Goal: Task Accomplishment & Management: Use online tool/utility

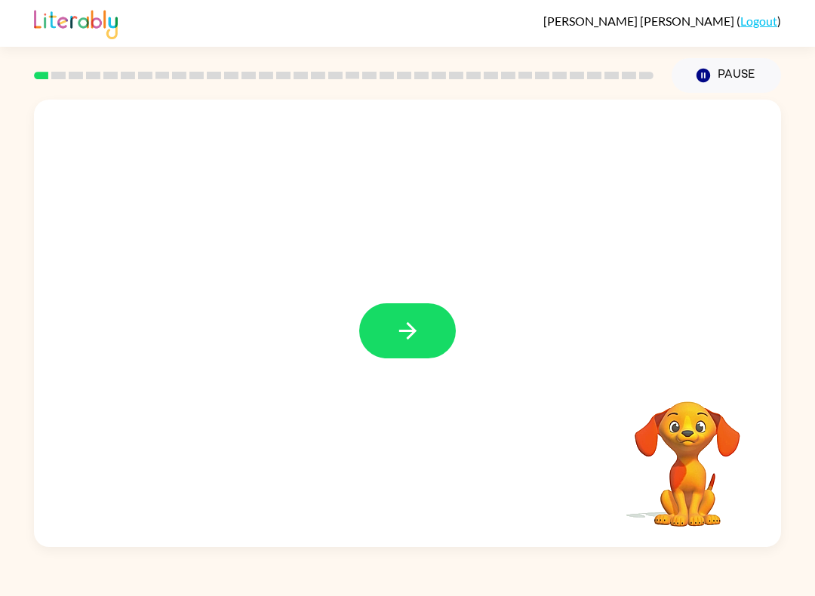
click at [439, 337] on button "button" at bounding box center [407, 330] width 97 height 55
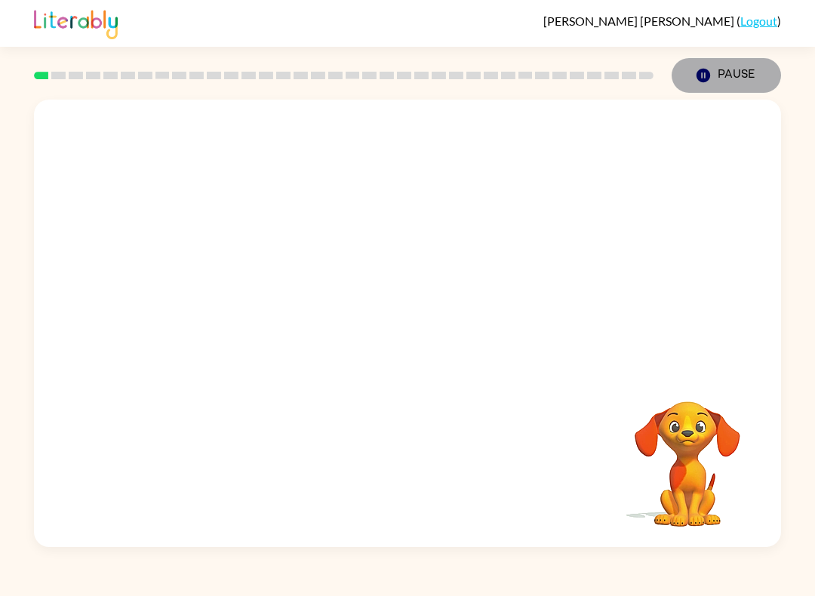
click at [723, 78] on button "Pause Pause" at bounding box center [725, 75] width 109 height 35
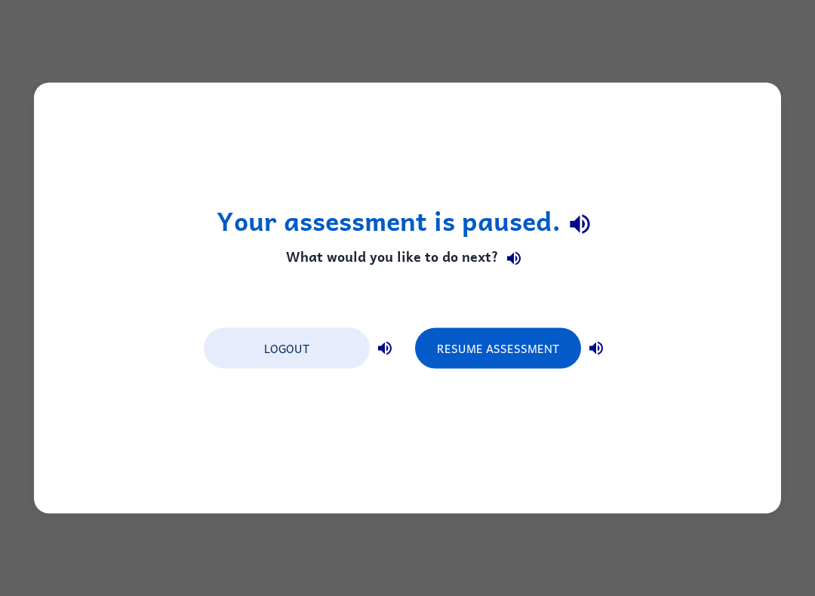
click at [467, 352] on button "Resume Assessment" at bounding box center [498, 348] width 166 height 41
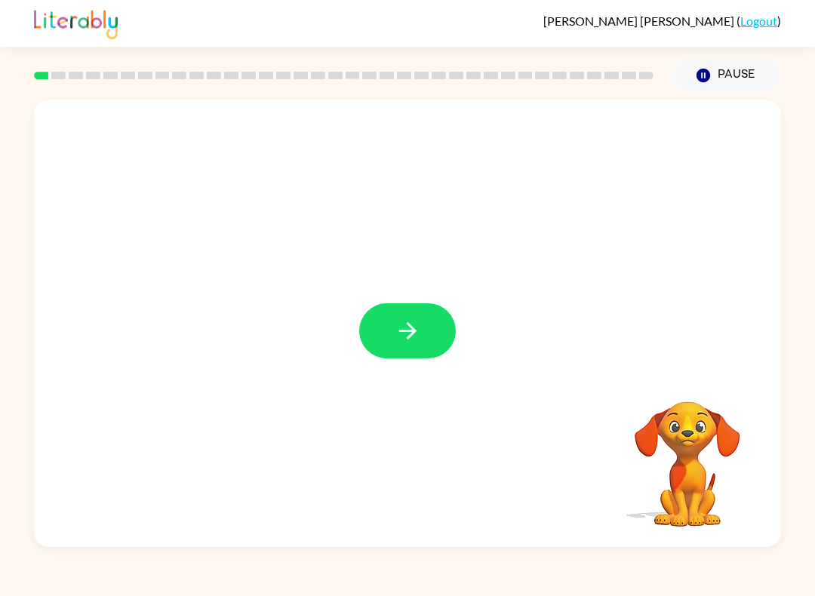
click at [414, 347] on button "button" at bounding box center [407, 330] width 97 height 55
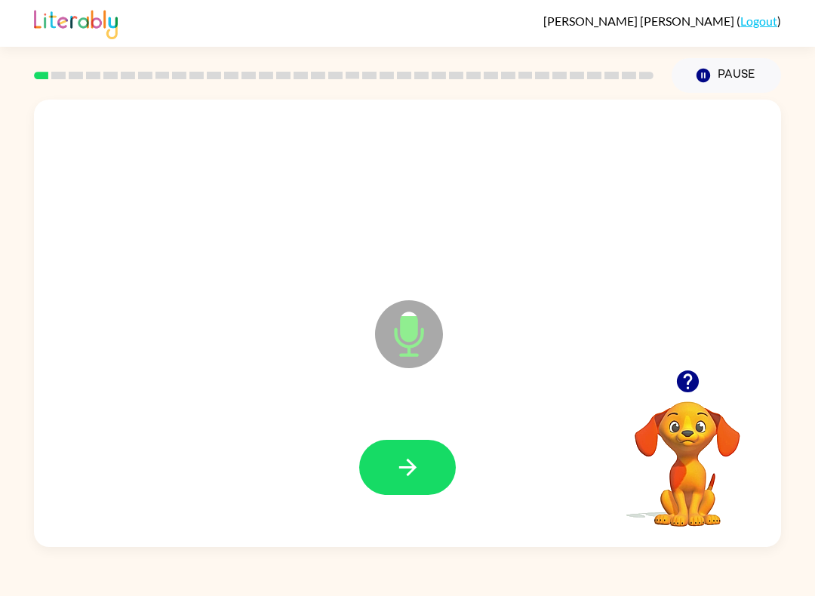
click at [404, 477] on icon "button" at bounding box center [408, 467] width 26 height 26
click at [412, 465] on icon "button" at bounding box center [406, 467] width 17 height 17
click at [420, 493] on button "button" at bounding box center [407, 467] width 97 height 55
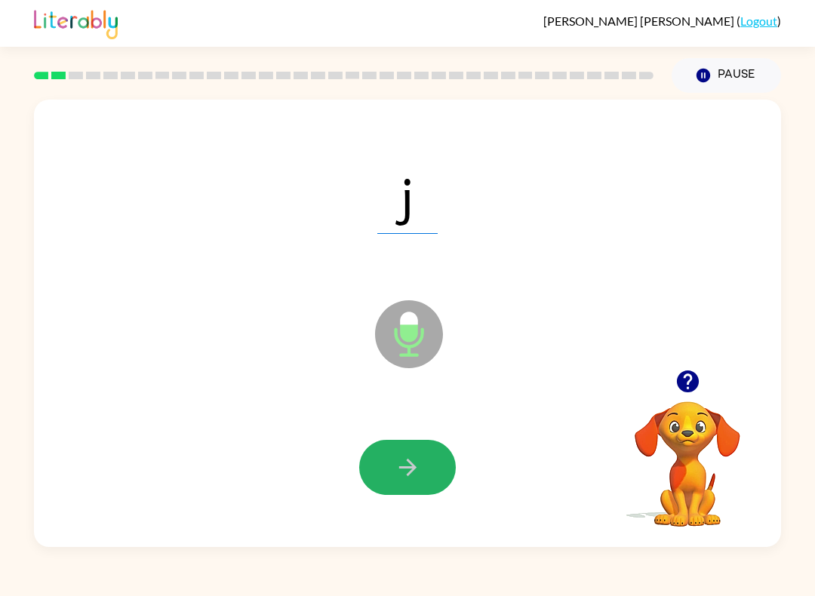
click at [425, 463] on button "button" at bounding box center [407, 467] width 97 height 55
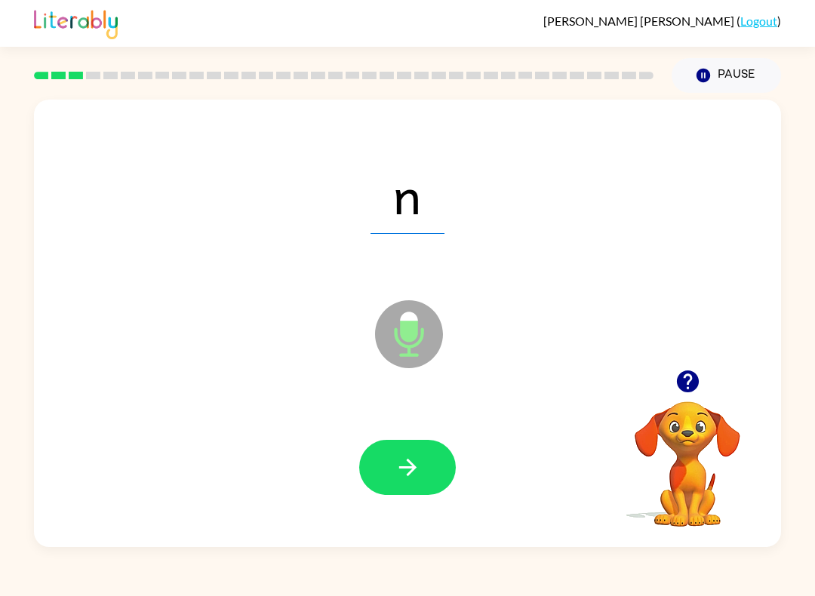
click at [402, 472] on icon "button" at bounding box center [408, 467] width 26 height 26
click at [408, 495] on button "button" at bounding box center [407, 467] width 97 height 55
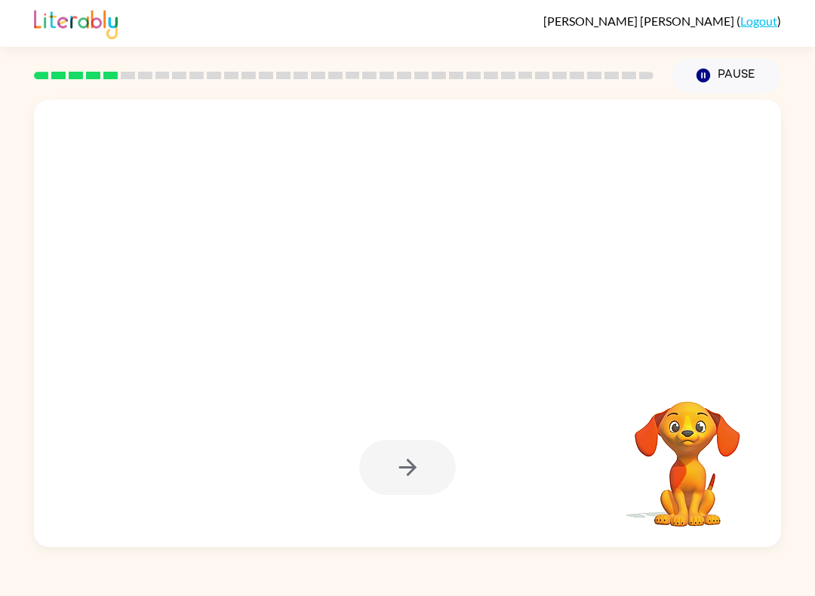
click at [717, 79] on button "Pause Pause" at bounding box center [725, 75] width 109 height 35
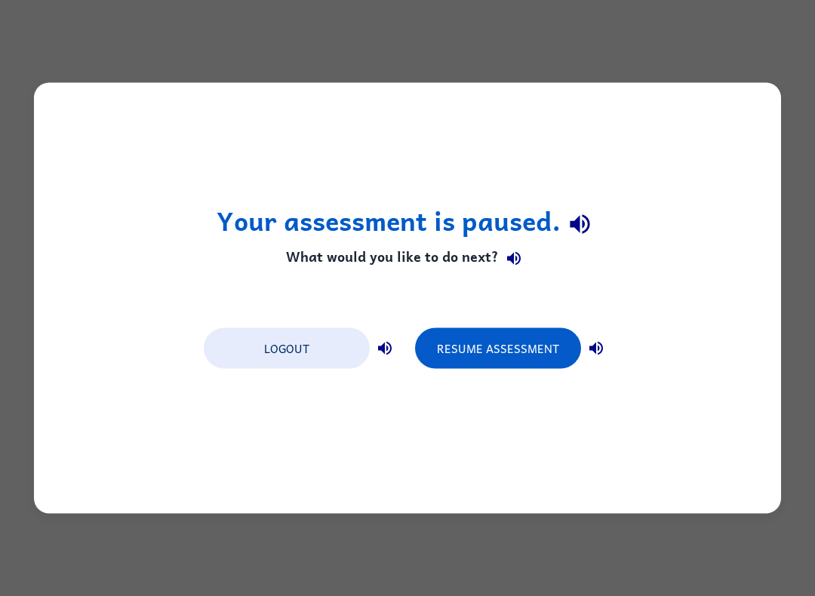
click at [316, 353] on button "Logout" at bounding box center [287, 348] width 166 height 41
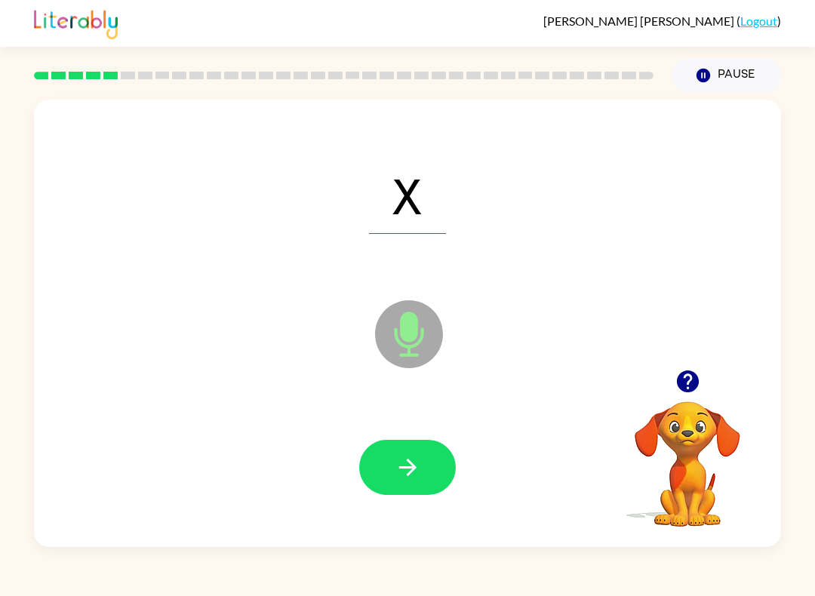
click at [409, 464] on icon "button" at bounding box center [408, 467] width 26 height 26
click at [400, 459] on icon "button" at bounding box center [408, 467] width 26 height 26
click at [410, 470] on icon "button" at bounding box center [408, 467] width 26 height 26
click at [408, 467] on icon "button" at bounding box center [408, 467] width 26 height 26
click at [402, 490] on button "button" at bounding box center [407, 467] width 97 height 55
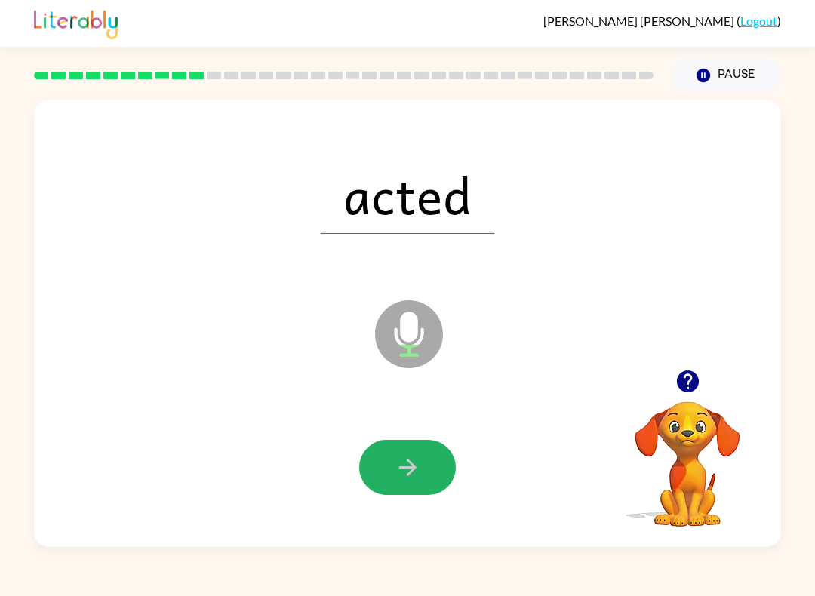
click at [410, 465] on icon "button" at bounding box center [408, 467] width 26 height 26
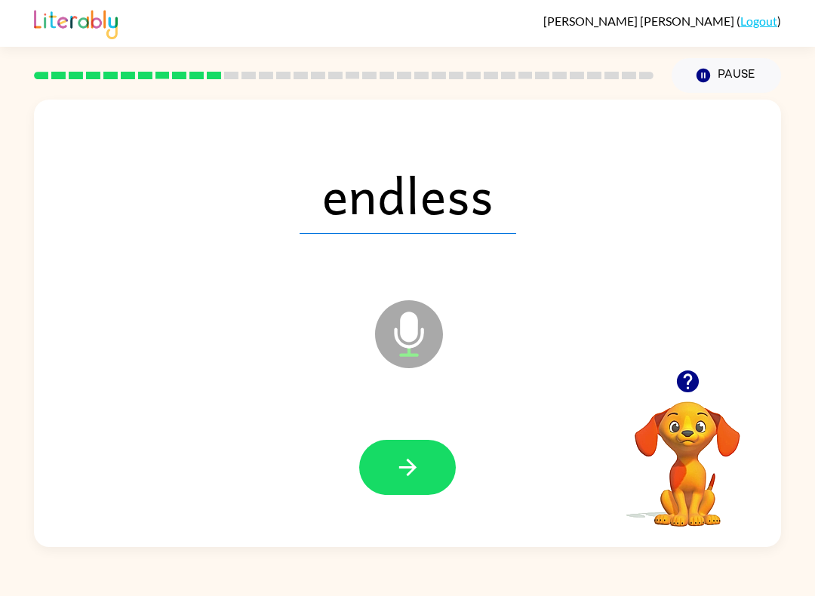
click at [416, 475] on icon "button" at bounding box center [408, 467] width 26 height 26
click at [393, 484] on button "button" at bounding box center [407, 467] width 97 height 55
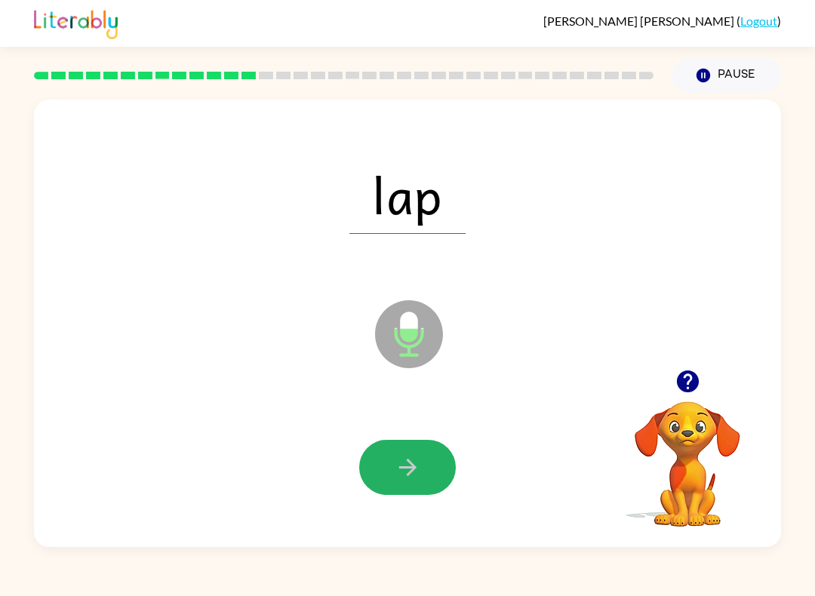
click at [404, 473] on icon "button" at bounding box center [408, 467] width 26 height 26
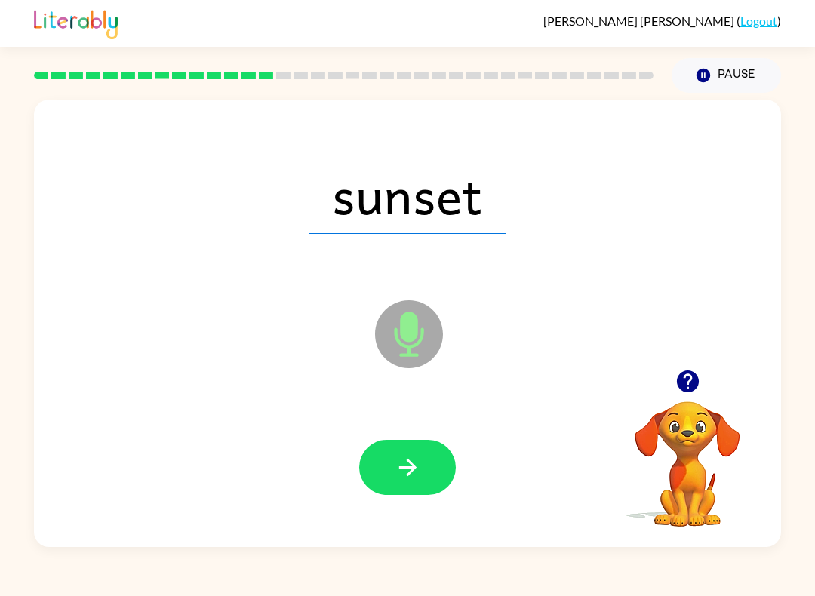
click at [416, 470] on icon "button" at bounding box center [408, 467] width 26 height 26
click at [411, 468] on icon "button" at bounding box center [406, 467] width 17 height 17
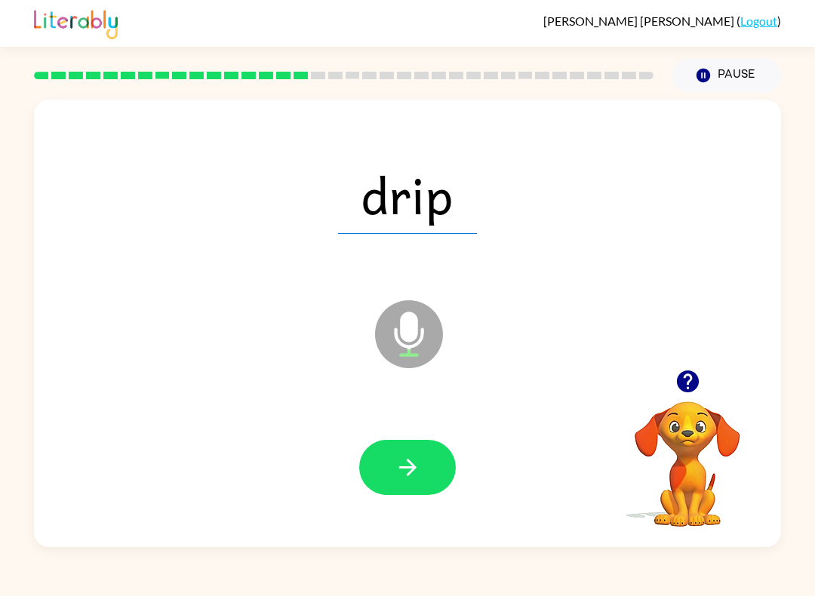
click at [410, 479] on icon "button" at bounding box center [408, 467] width 26 height 26
click at [415, 472] on icon "button" at bounding box center [408, 467] width 26 height 26
click at [408, 455] on icon "button" at bounding box center [408, 467] width 26 height 26
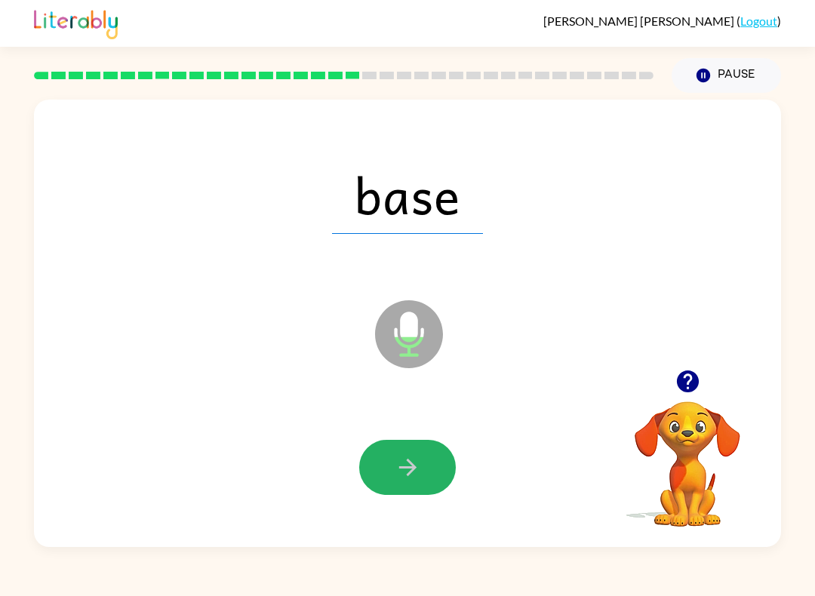
click at [392, 476] on button "button" at bounding box center [407, 467] width 97 height 55
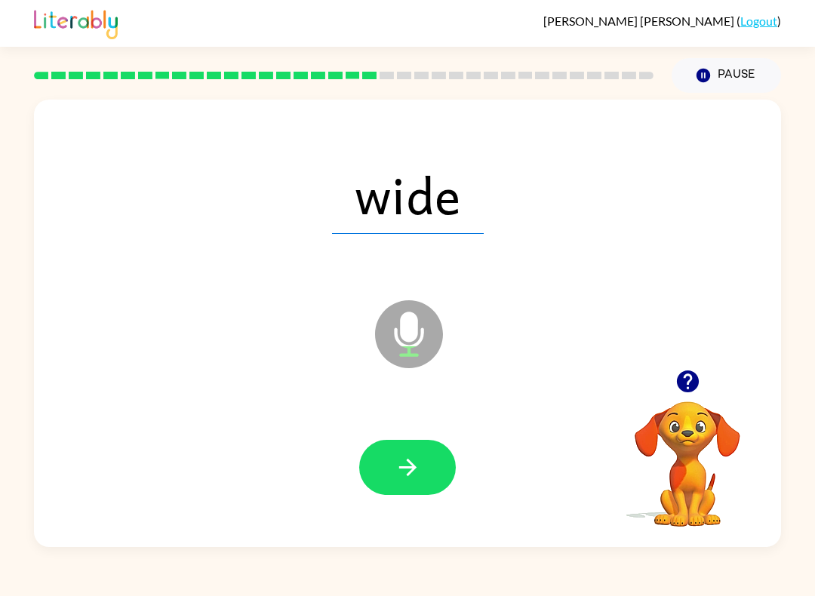
click at [395, 477] on icon "button" at bounding box center [408, 467] width 26 height 26
click at [412, 462] on icon "button" at bounding box center [408, 467] width 26 height 26
click at [425, 465] on button "button" at bounding box center [407, 467] width 97 height 55
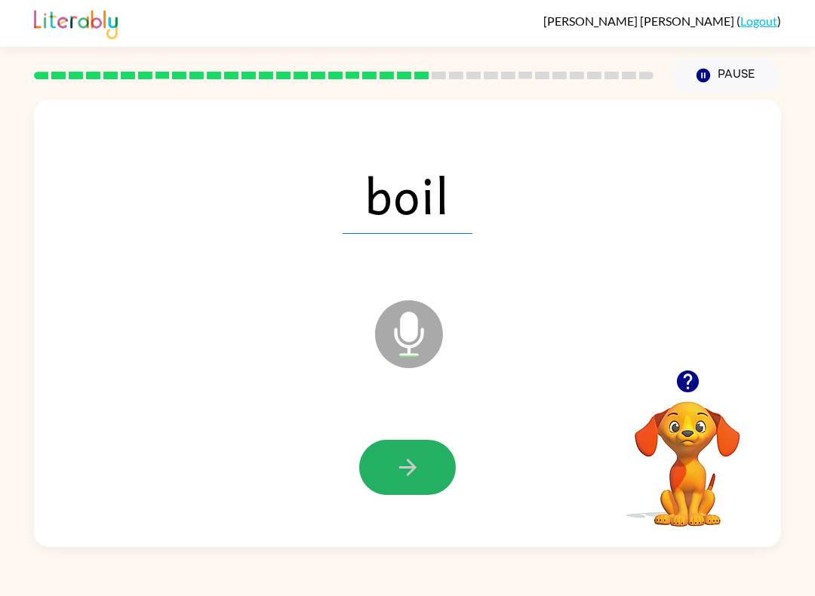
click at [414, 477] on icon "button" at bounding box center [408, 467] width 26 height 26
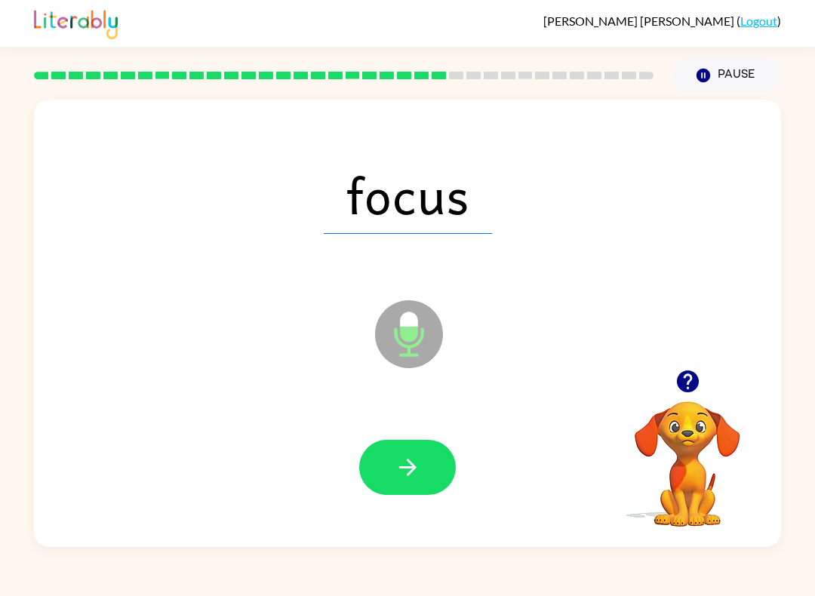
click at [737, 82] on button "Pause Pause" at bounding box center [725, 75] width 109 height 35
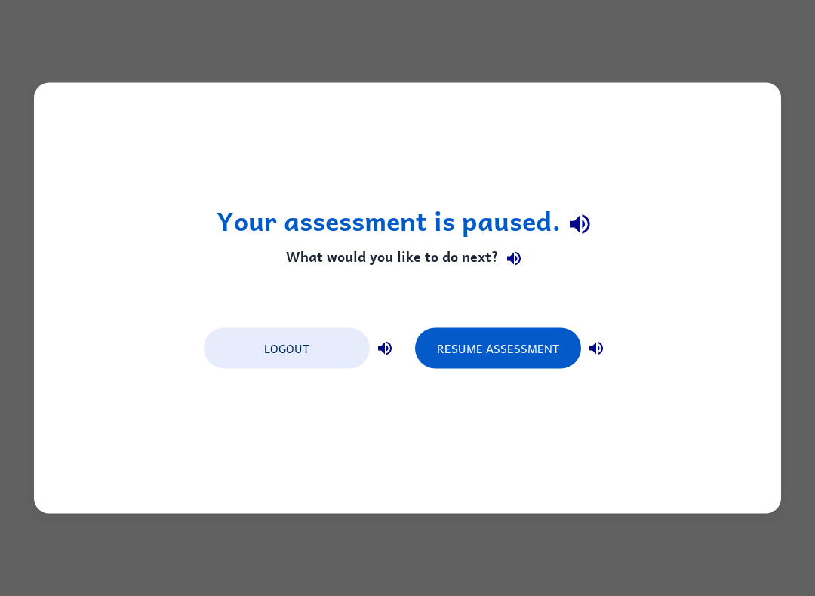
click at [481, 352] on button "Resume Assessment" at bounding box center [498, 348] width 166 height 41
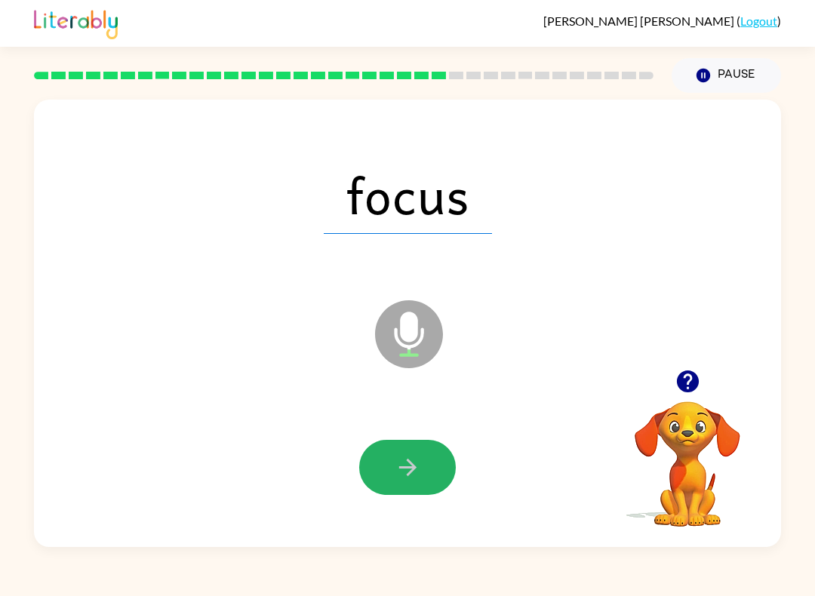
click at [402, 459] on icon "button" at bounding box center [408, 467] width 26 height 26
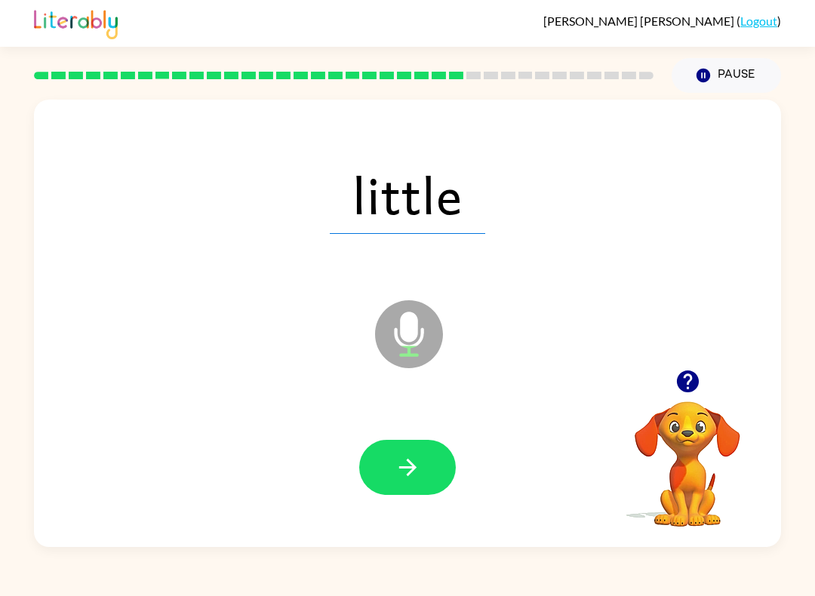
click at [406, 466] on icon "button" at bounding box center [408, 467] width 26 height 26
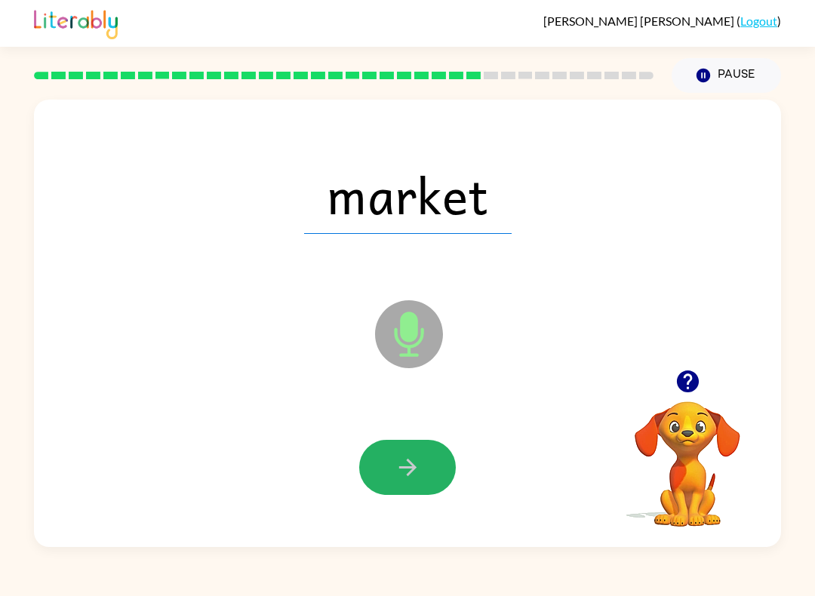
click at [392, 469] on button "button" at bounding box center [407, 467] width 97 height 55
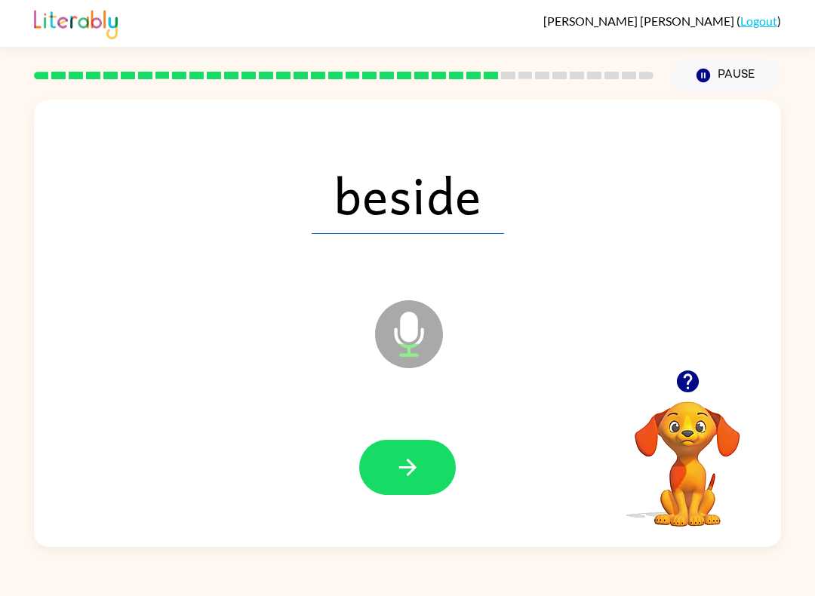
click at [413, 477] on icon "button" at bounding box center [408, 467] width 26 height 26
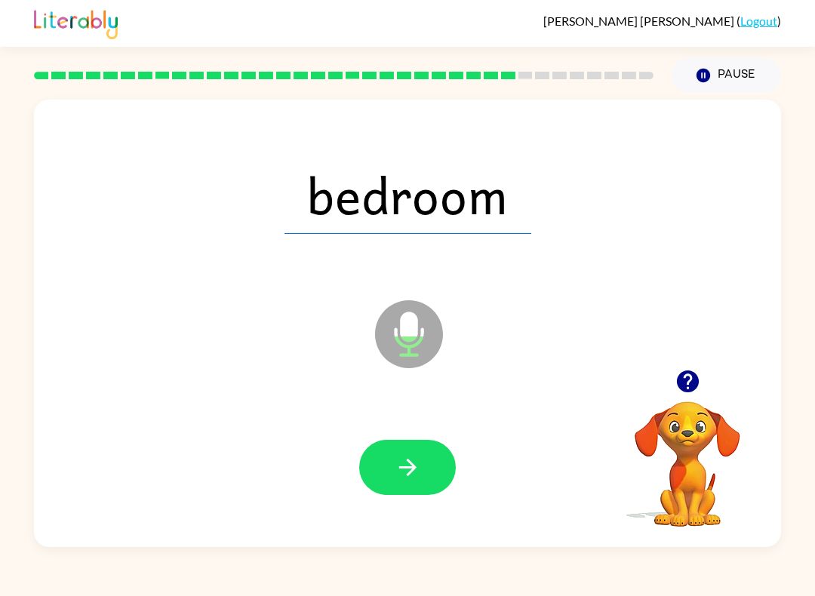
click at [400, 493] on button "button" at bounding box center [407, 467] width 97 height 55
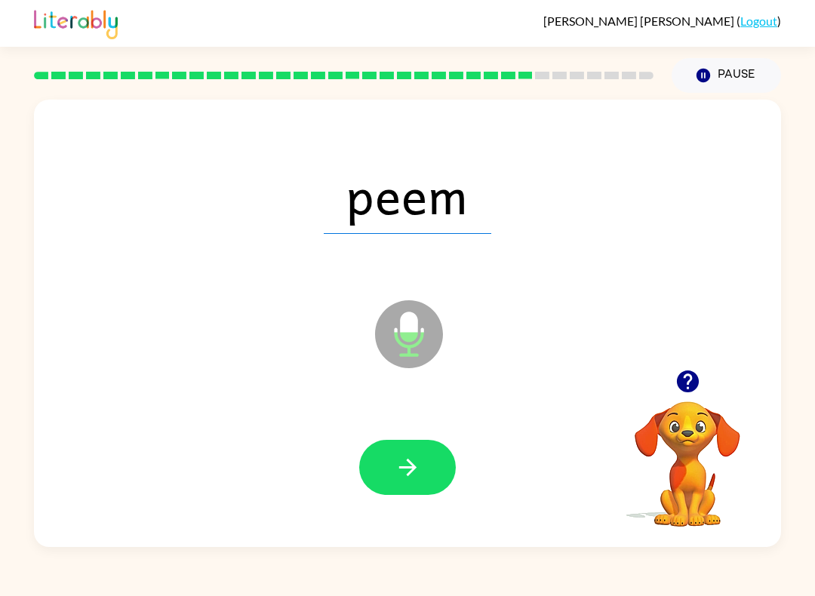
click at [376, 491] on button "button" at bounding box center [407, 467] width 97 height 55
click at [419, 451] on div at bounding box center [407, 467] width 97 height 55
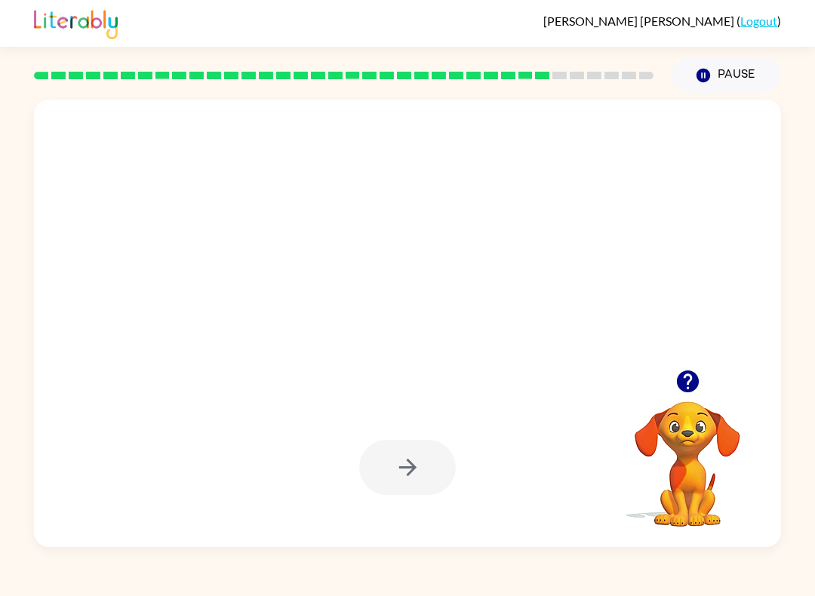
click at [690, 381] on icon "button" at bounding box center [687, 381] width 26 height 26
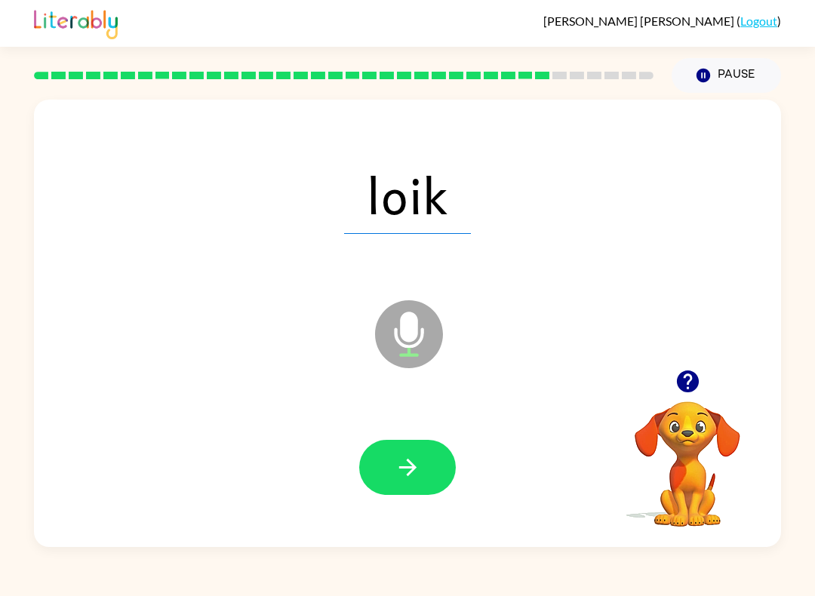
click at [407, 450] on button "button" at bounding box center [407, 467] width 97 height 55
click at [414, 454] on button "button" at bounding box center [407, 467] width 97 height 55
click at [396, 459] on icon "button" at bounding box center [408, 467] width 26 height 26
click at [418, 469] on icon "button" at bounding box center [408, 467] width 26 height 26
click at [398, 481] on icon "button" at bounding box center [408, 467] width 26 height 26
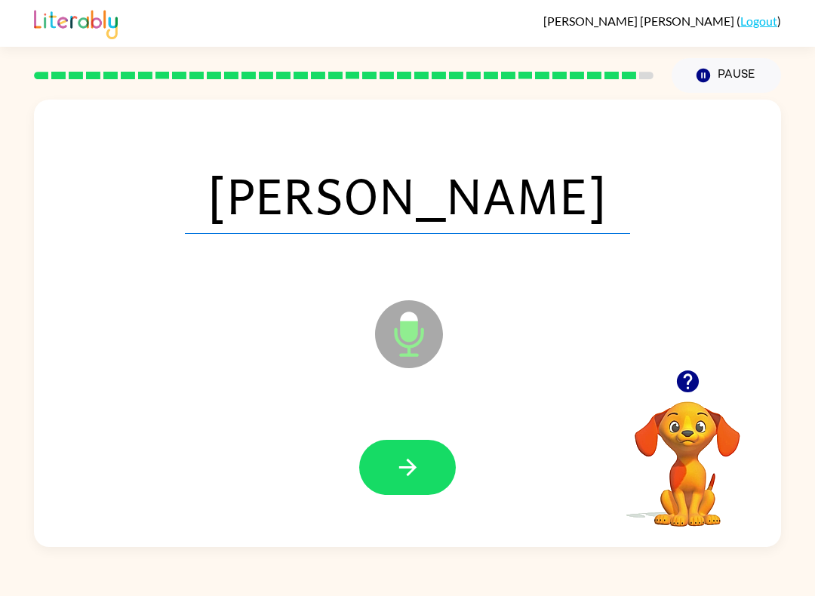
click at [416, 472] on icon "button" at bounding box center [408, 467] width 26 height 26
